Goal: Information Seeking & Learning: Get advice/opinions

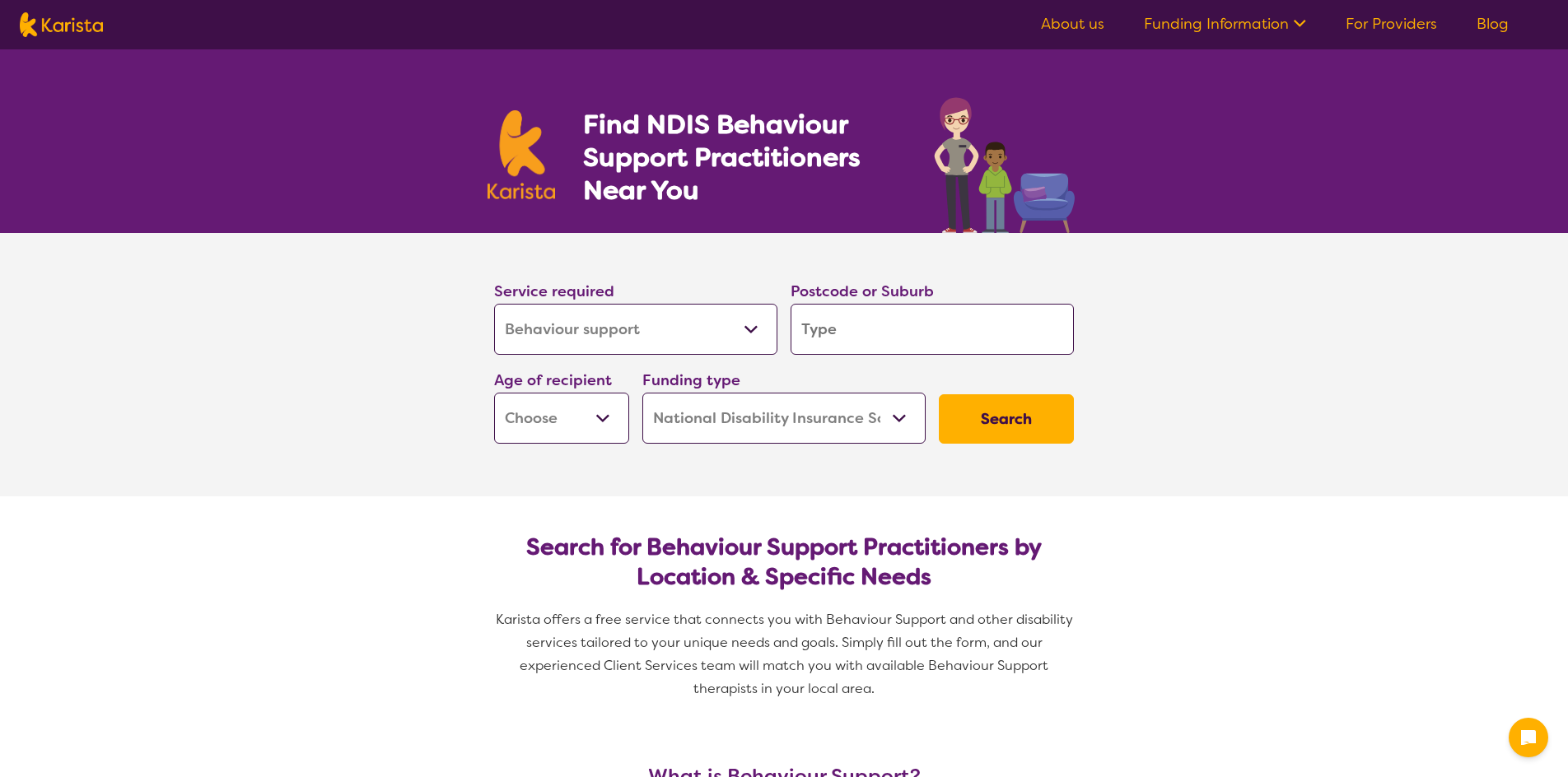
select select "Behaviour support"
select select "NDIS"
select select "Behaviour support"
select select "NDIS"
click at [856, 328] on input "search" at bounding box center [926, 329] width 283 height 51
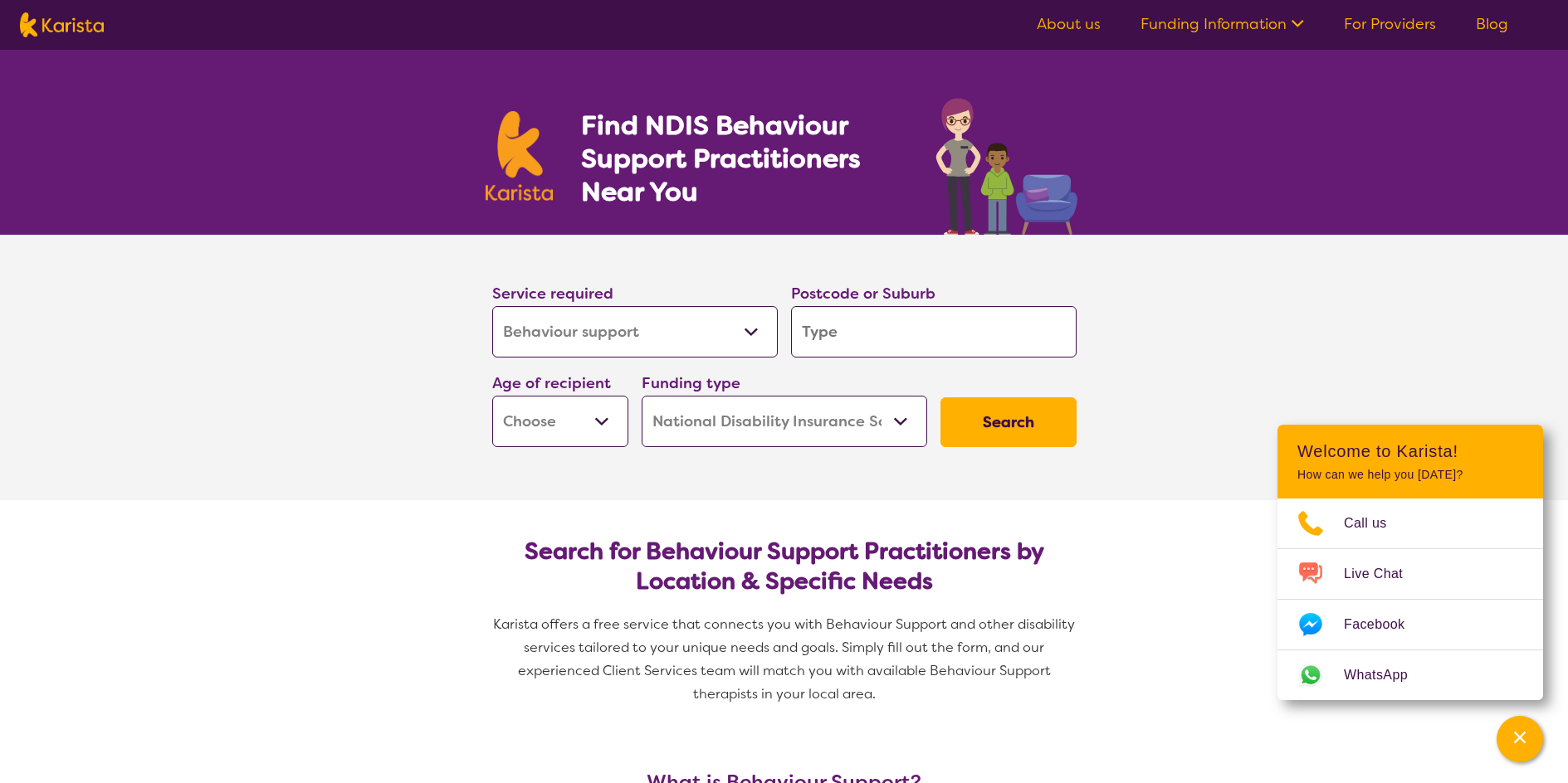
click at [537, 414] on select "Early Childhood - 0 to 9 Child - 10 to 11 Adolescent - 12 to 17 Adult - 18 to 6…" at bounding box center [560, 421] width 136 height 51
select select "AD"
click at [492, 396] on select "Early Childhood - 0 to 9 Child - 10 to 11 Adolescent - 12 to 17 Adult - 18 to 6…" at bounding box center [560, 421] width 136 height 51
select select "AD"
click at [861, 332] on input "search" at bounding box center [933, 332] width 285 height 51
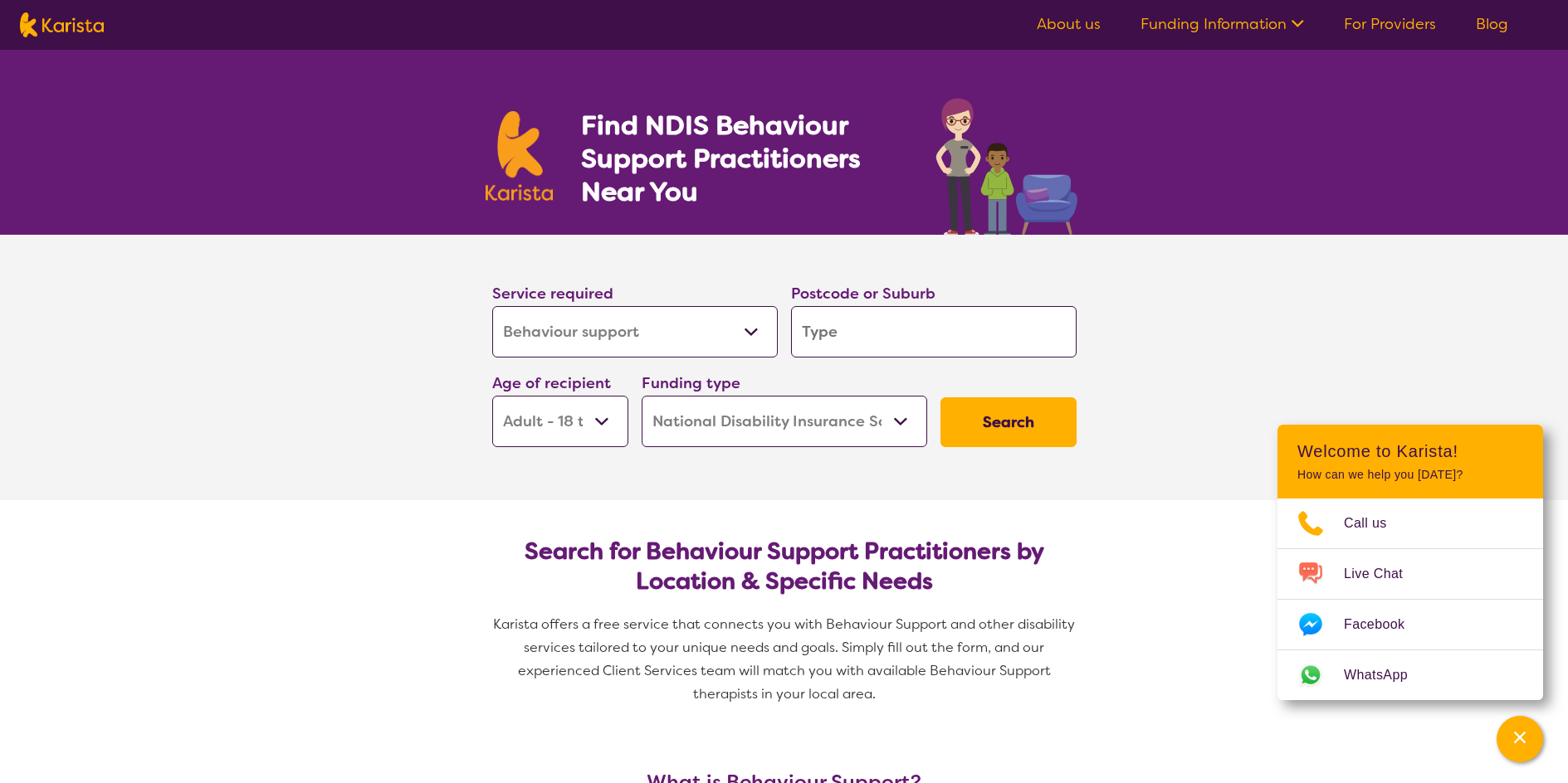
type input "e"
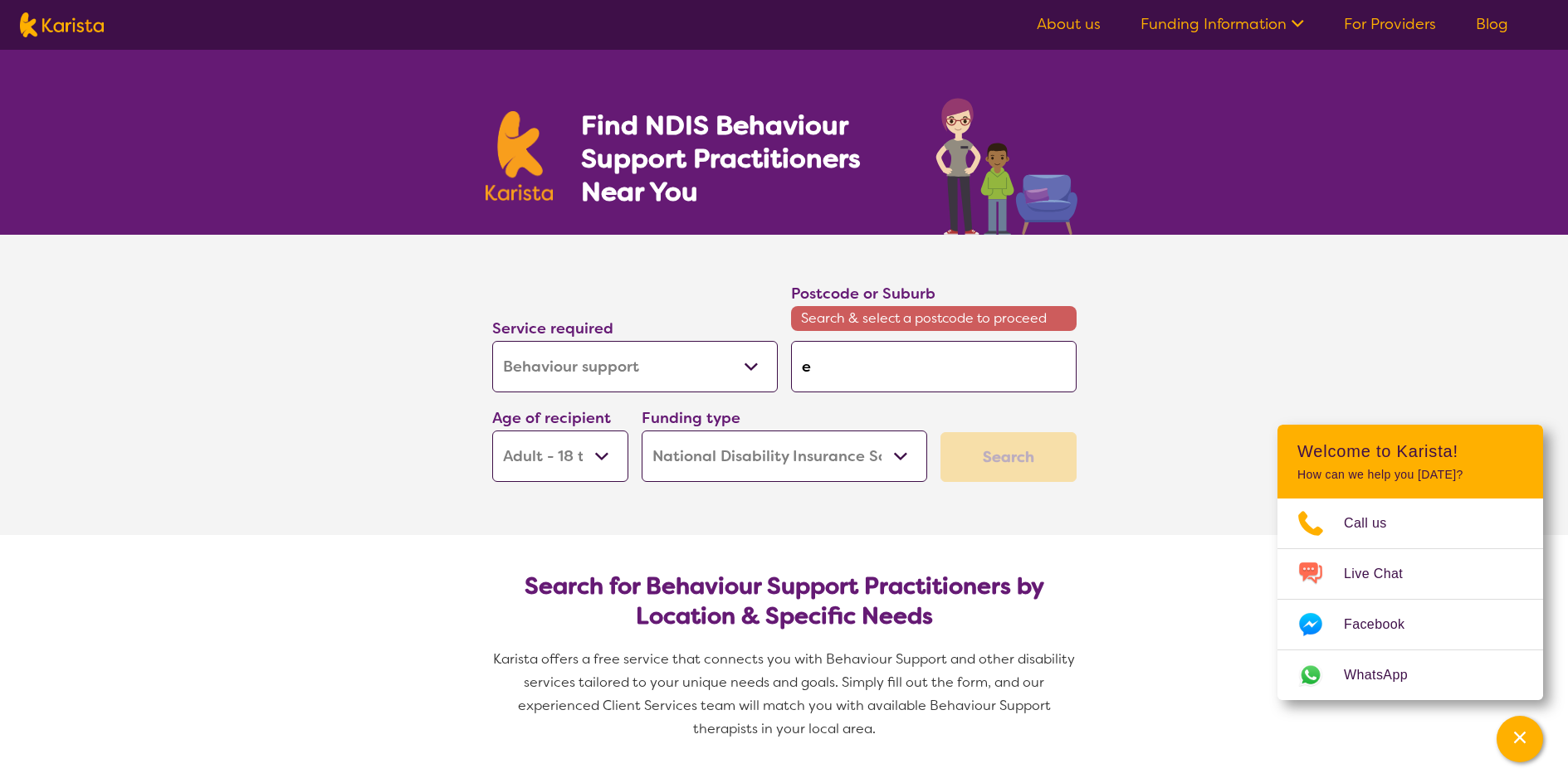
type input "ec"
type input "ech"
type input "echu"
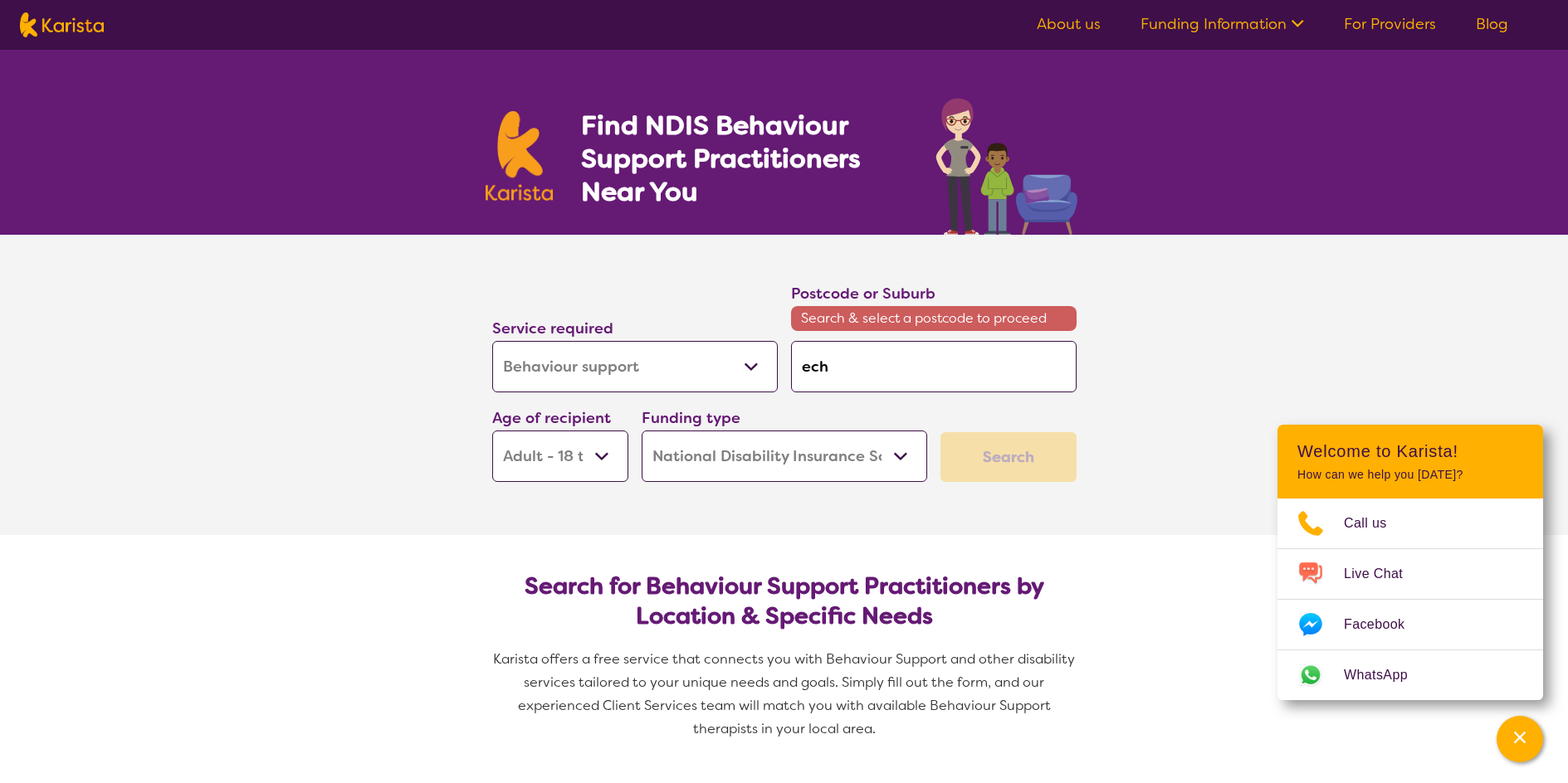
type input "echu"
type input "echuc"
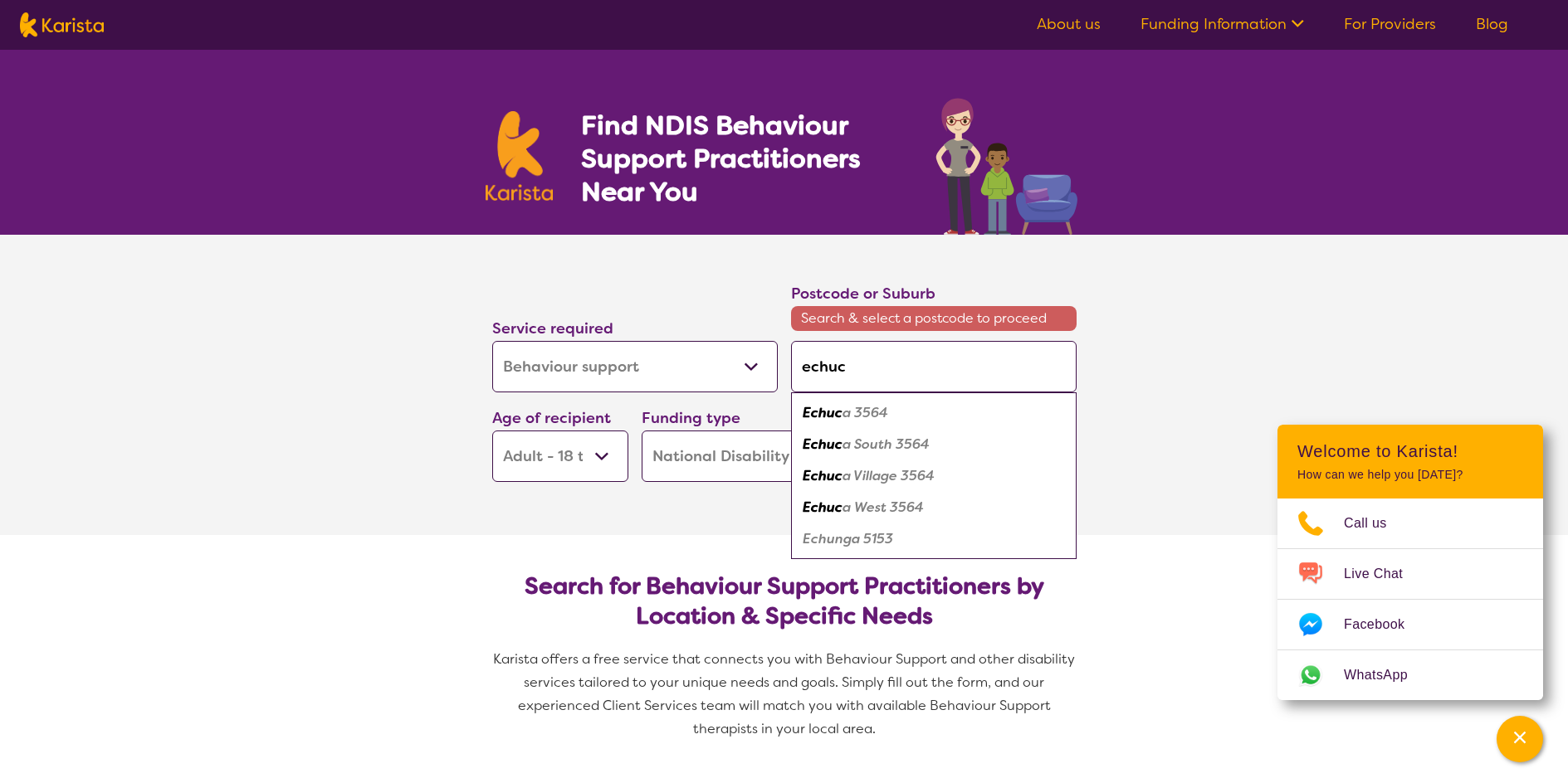
type input "echuca"
click at [889, 408] on div "Echuca 3564" at bounding box center [933, 413] width 269 height 31
type input "3564"
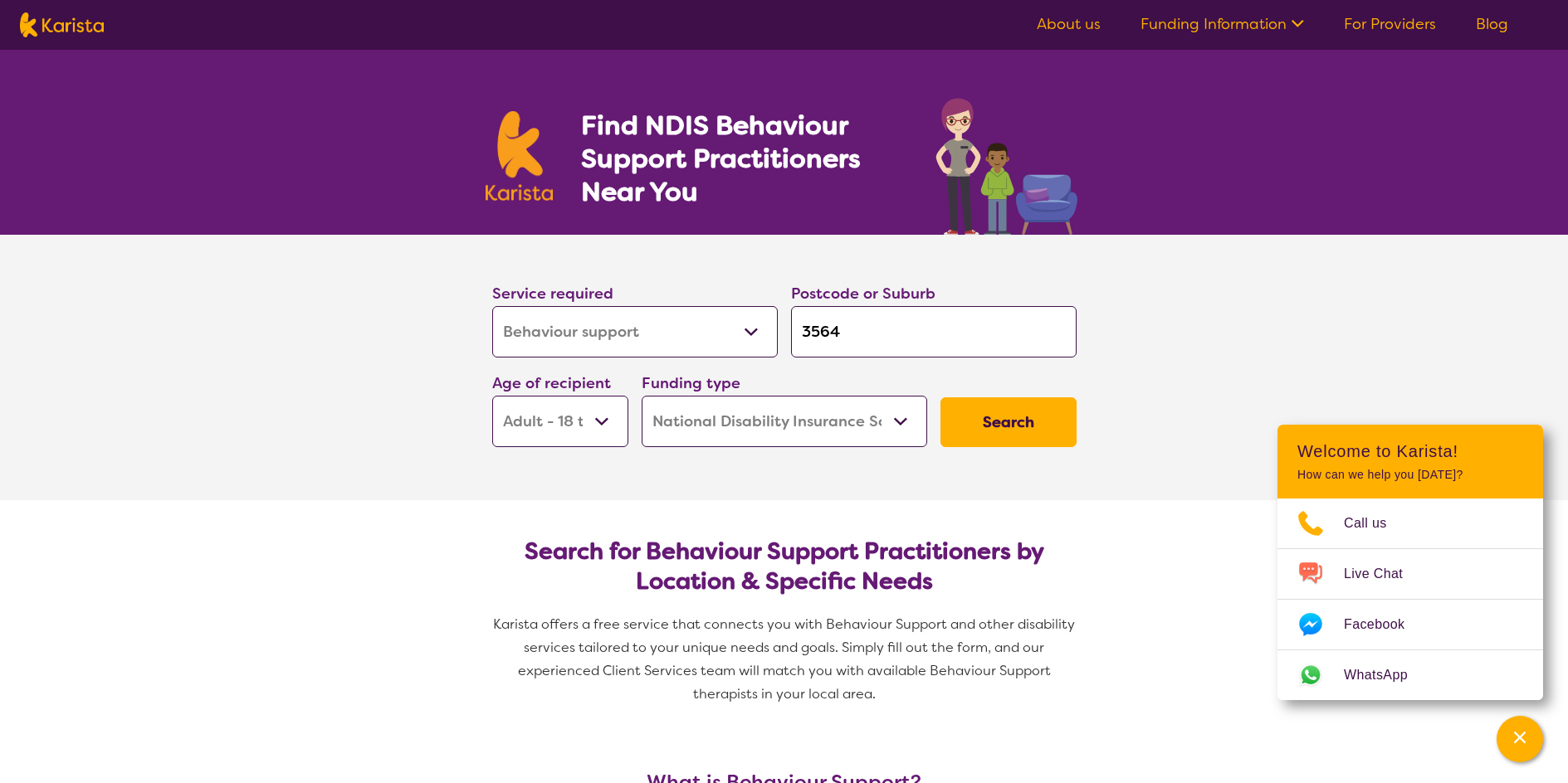
click at [994, 438] on button "Search" at bounding box center [1008, 422] width 136 height 50
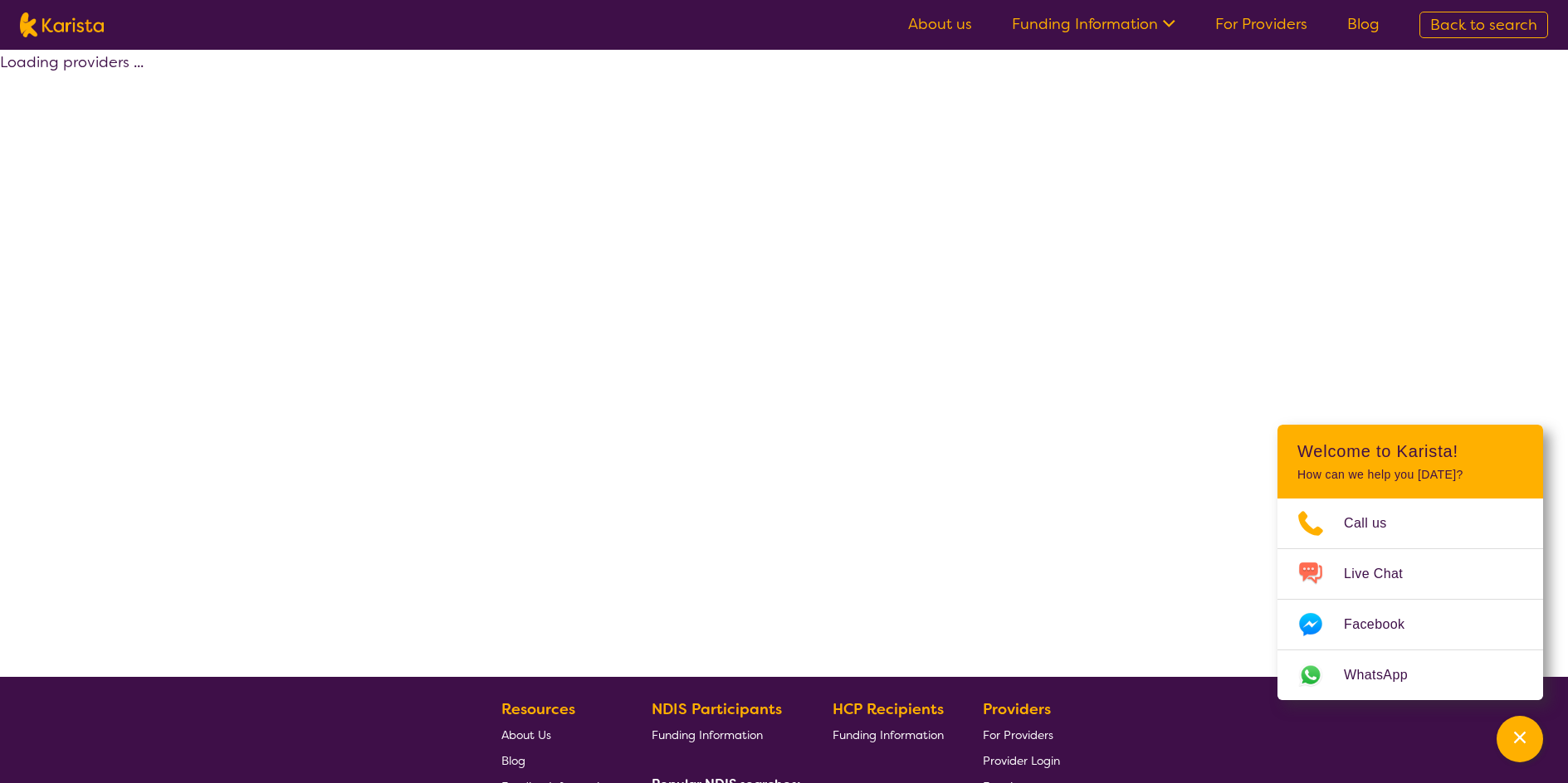
select select "by_score"
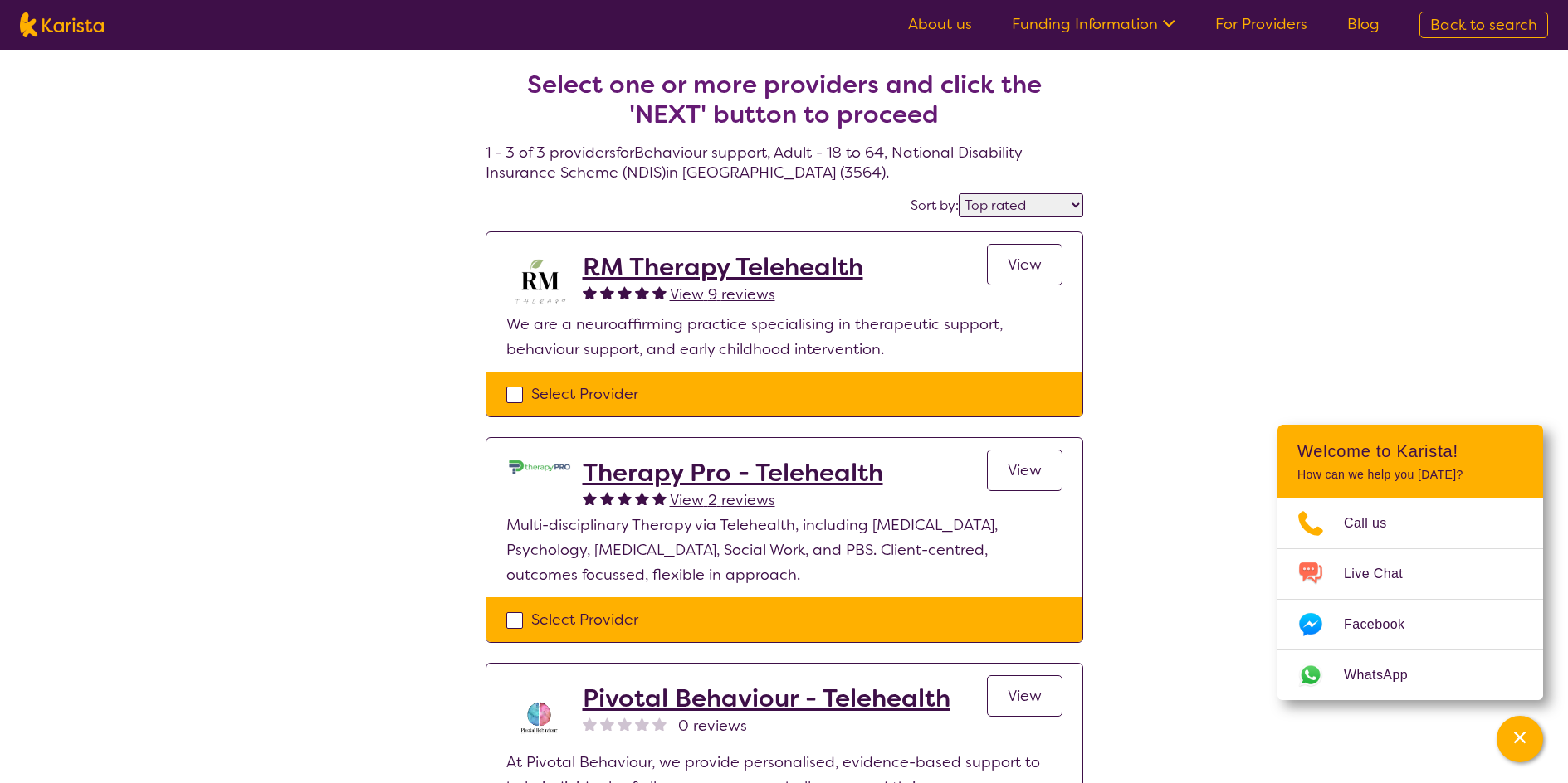
click at [779, 297] on div "View 9 reviews" at bounding box center [723, 295] width 281 height 25
select select "Behaviour support"
select select "AD"
select select "NDIS"
select select "Behaviour support"
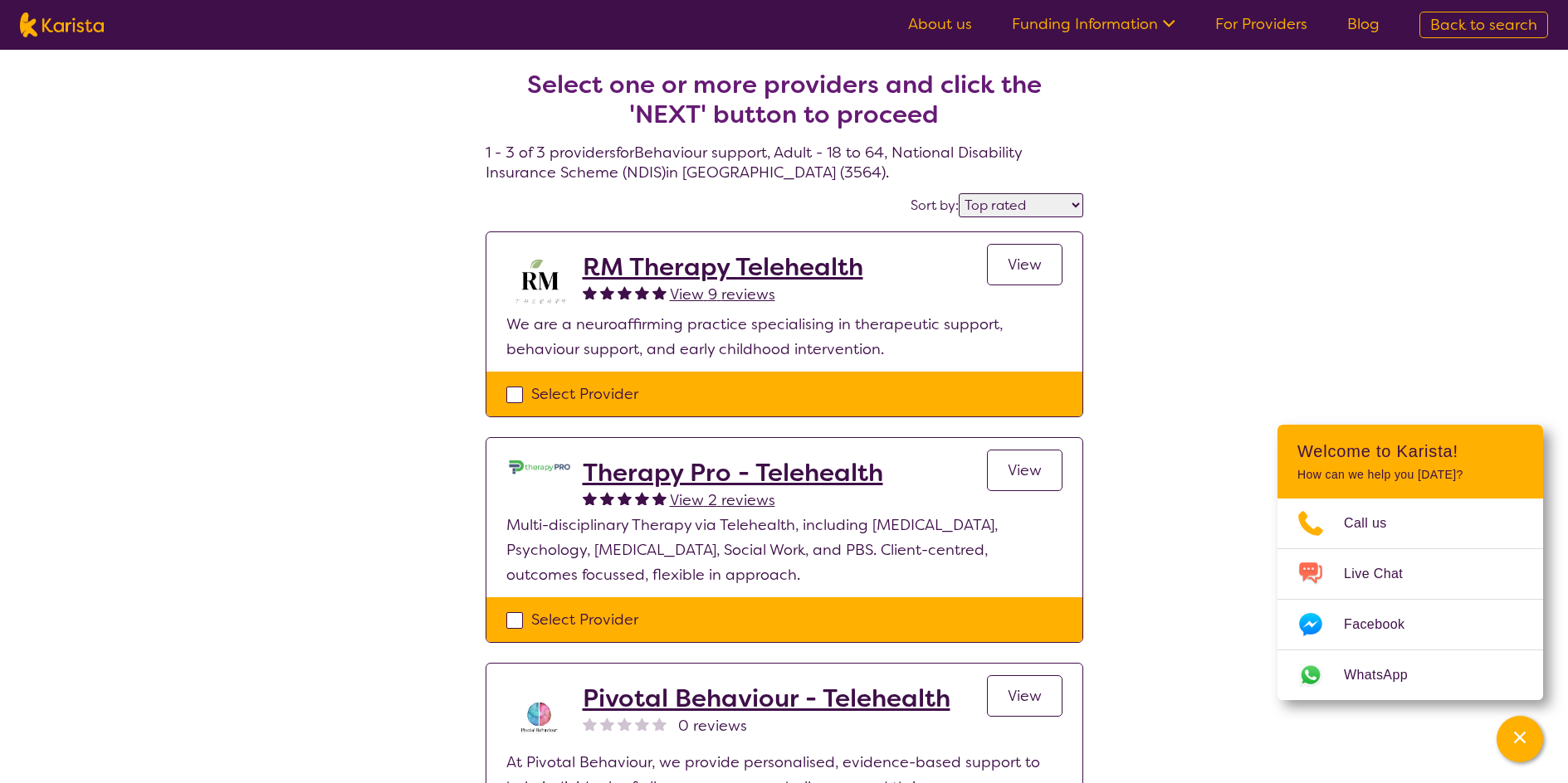
select select "AD"
select select "NDIS"
